Goal: Task Accomplishment & Management: Manage account settings

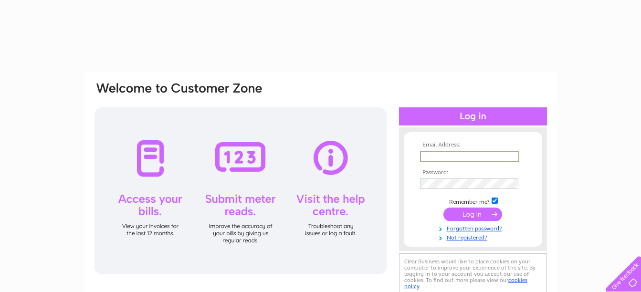
click at [454, 153] on input "text" at bounding box center [469, 156] width 99 height 11
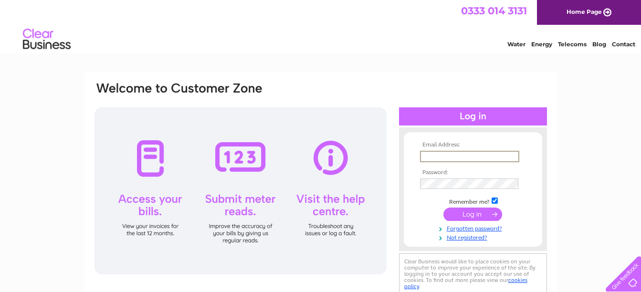
type input "[EMAIL_ADDRESS][DOMAIN_NAME]"
click at [473, 214] on input "submit" at bounding box center [473, 214] width 59 height 13
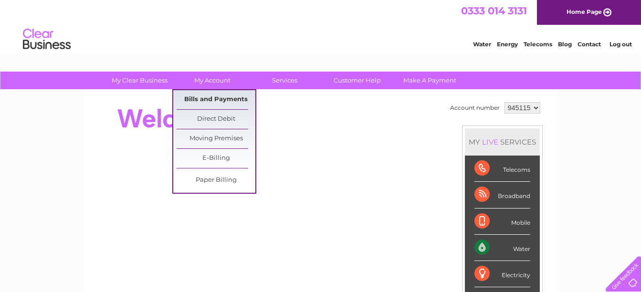
click at [206, 96] on link "Bills and Payments" at bounding box center [216, 99] width 79 height 19
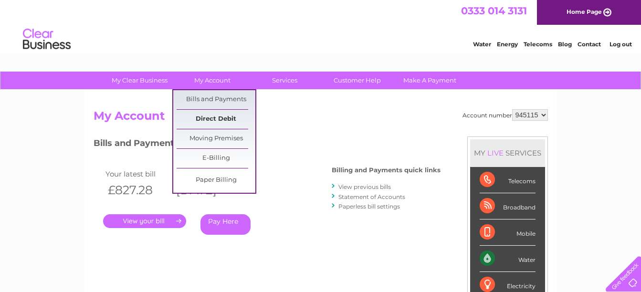
click at [219, 117] on link "Direct Debit" at bounding box center [216, 119] width 79 height 19
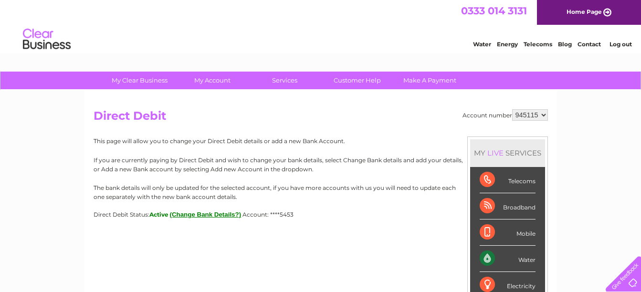
click at [534, 43] on link "Telecoms" at bounding box center [538, 44] width 29 height 7
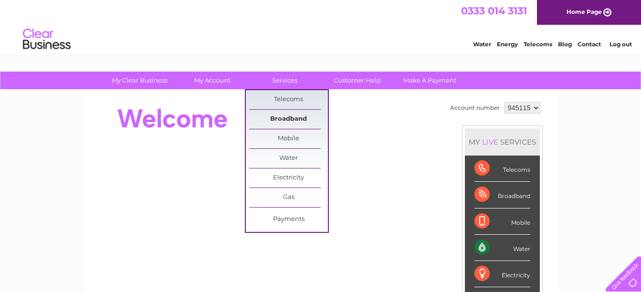
click at [283, 117] on link "Broadband" at bounding box center [288, 119] width 79 height 19
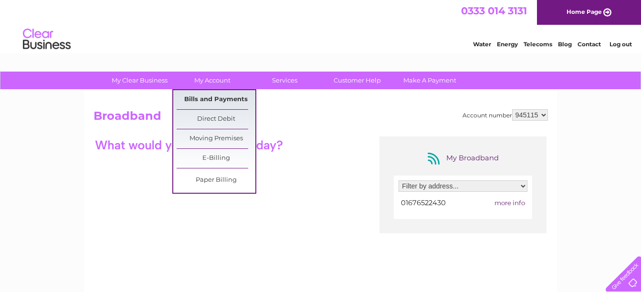
click at [219, 97] on link "Bills and Payments" at bounding box center [216, 99] width 79 height 19
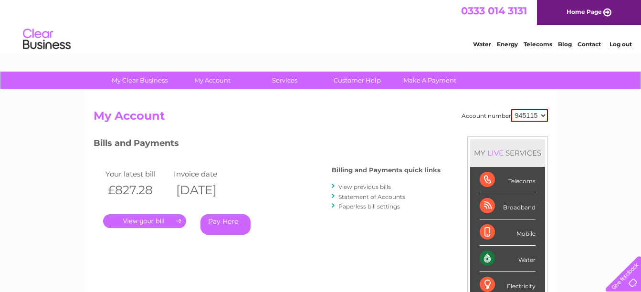
click at [623, 43] on link "Log out" at bounding box center [621, 44] width 22 height 7
